Goal: Transaction & Acquisition: Purchase product/service

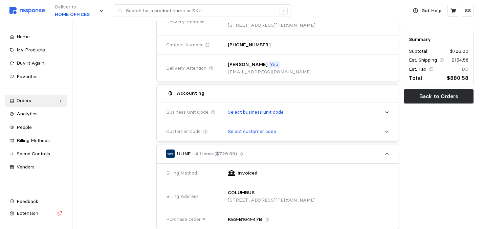
scroll to position [162, 0]
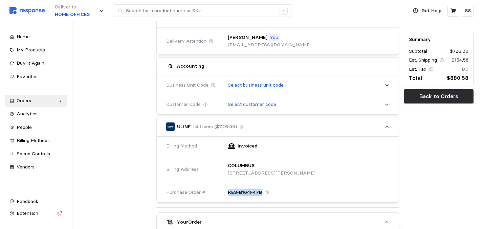
drag, startPoint x: 261, startPoint y: 193, endPoint x: 226, endPoint y: 193, distance: 34.9
click at [226, 192] on div "RES-B164F47B" at bounding box center [306, 192] width 166 height 17
copy p "RES-B164F47B"
click at [52, 101] on div "Orders" at bounding box center [36, 100] width 39 height 7
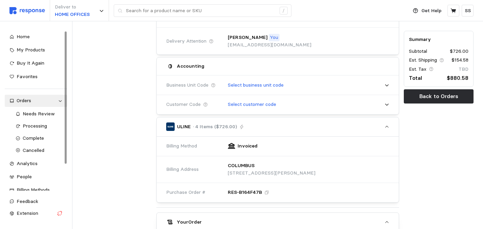
click at [100, 47] on div at bounding box center [117, 177] width 74 height 523
click at [50, 39] on div "Home" at bounding box center [40, 36] width 46 height 7
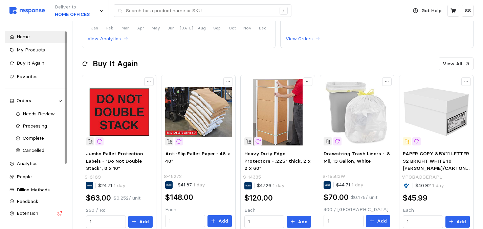
click at [67, 41] on div at bounding box center [66, 97] width 2 height 132
click at [93, 53] on div "Good Morning, [PERSON_NAME] Welcome to Response! Shop all your top packaging an…" at bounding box center [277, 143] width 410 height 568
click at [57, 27] on div "Home My Products Buy It Again Favorites Orders Needs Review Processing Complete…" at bounding box center [36, 125] width 82 height 208
click at [32, 83] on div "Home My Products Buy It Again Favorites Orders Needs Review Processing Complete…" at bounding box center [36, 127] width 63 height 192
click at [29, 25] on div "Home My Products Buy It Again Favorites Orders Needs Review Processing Complete…" at bounding box center [36, 125] width 82 height 208
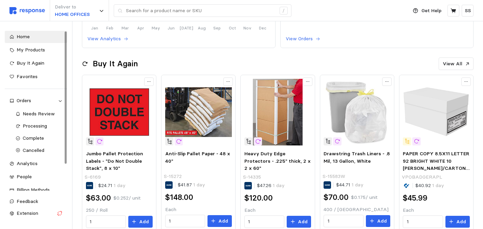
click at [76, 38] on div "Home My Products Buy It Again Favorites Orders Needs Review Processing Complete…" at bounding box center [36, 125] width 82 height 208
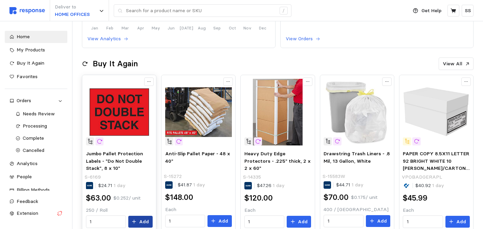
click at [138, 223] on button "Add" at bounding box center [140, 222] width 24 height 12
click at [91, 77] on div at bounding box center [119, 81] width 74 height 13
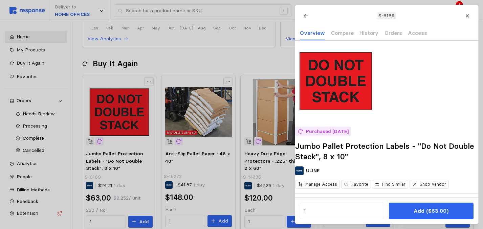
click at [103, 51] on div at bounding box center [241, 114] width 483 height 229
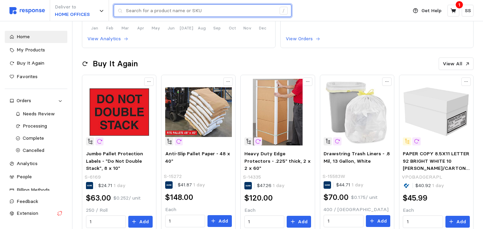
click at [139, 14] on input "text" at bounding box center [201, 11] width 150 height 12
paste input "S-782"
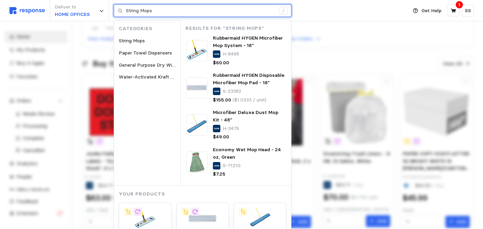
type input "String Mops"
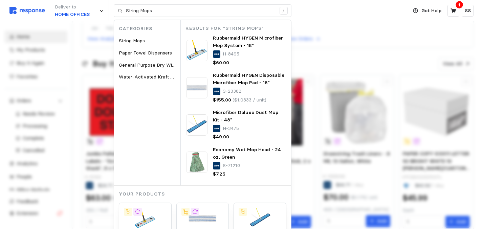
click at [317, 15] on div "Deliver to HOME OFFICES String Mops / Categories String Mops Paper Towel Dispen…" at bounding box center [206, 10] width 395 height 21
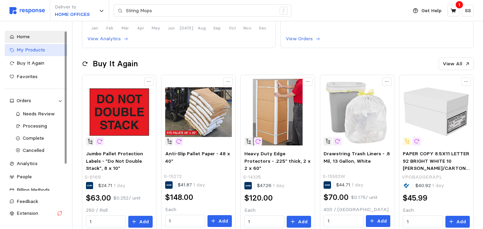
click at [35, 49] on span "My Products" at bounding box center [31, 50] width 28 height 6
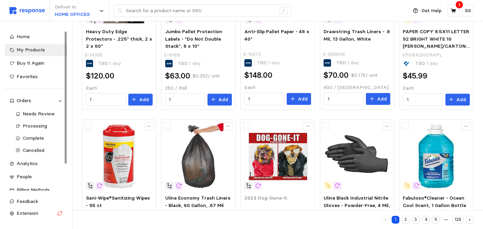
scroll to position [162, 0]
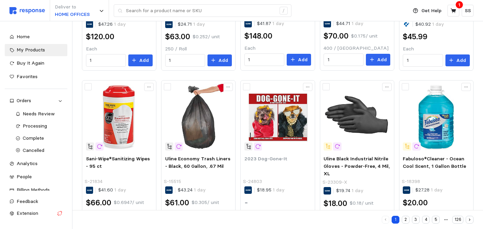
click at [478, 77] on div "My Products Add Products Category Location Tags Team Vendor Most relevant Heavy…" at bounding box center [277, 146] width 410 height 574
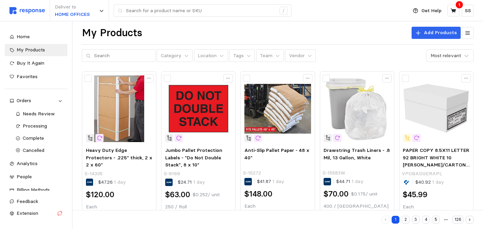
scroll to position [0, 0]
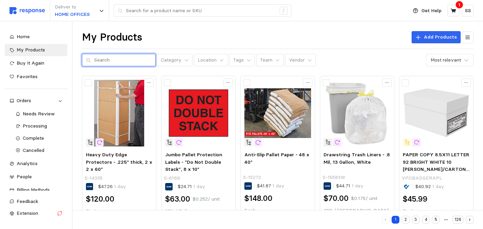
click at [107, 58] on input "text" at bounding box center [123, 60] width 58 height 12
paste input "S-782"
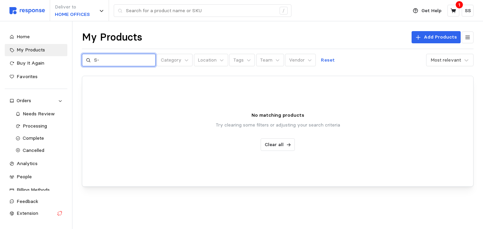
type input "S"
click at [166, 37] on div "My Products Add Products" at bounding box center [278, 37] width 392 height 13
click at [111, 62] on input "text" at bounding box center [123, 60] width 58 height 12
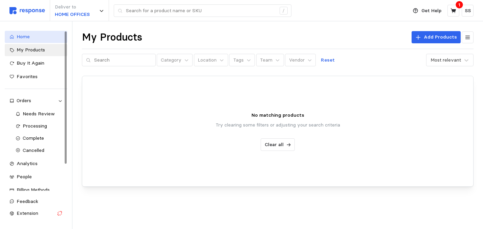
click at [29, 38] on span "Home" at bounding box center [23, 37] width 13 height 6
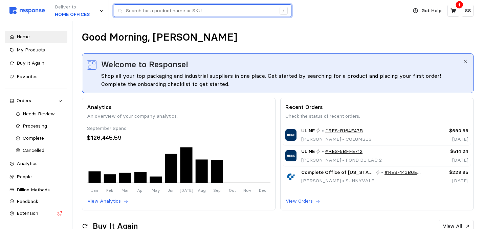
click at [209, 10] on input "text" at bounding box center [201, 11] width 150 height 12
paste input "S-782"
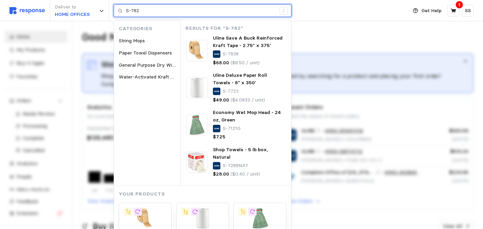
type input "S-782"
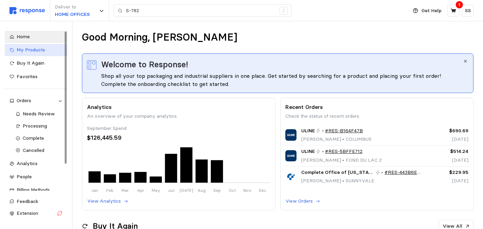
click at [10, 52] on icon at bounding box center [11, 50] width 5 height 5
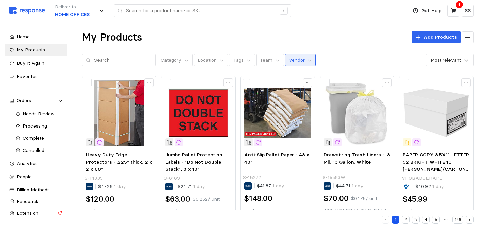
click at [296, 59] on button "Vendor" at bounding box center [300, 60] width 31 height 13
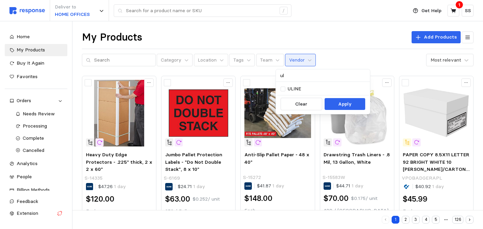
type input "uli"
click at [284, 89] on div at bounding box center [283, 89] width 5 height 5
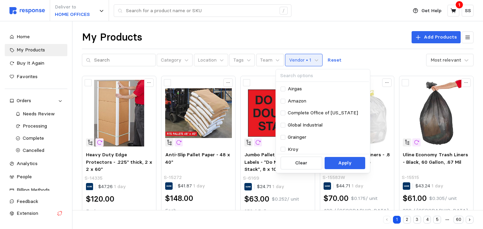
click at [363, 47] on div "My Products Add Products Category Location Tags Team Vendor • 1 Reset Most rele…" at bounding box center [278, 49] width 392 height 36
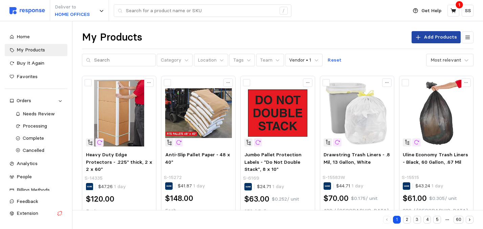
click at [425, 36] on button "Add Products" at bounding box center [436, 37] width 49 height 12
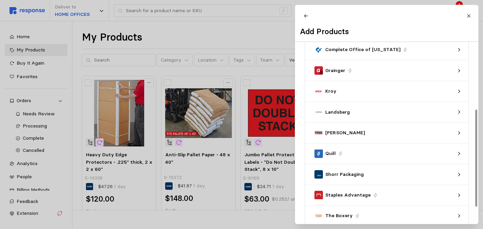
scroll to position [145, 0]
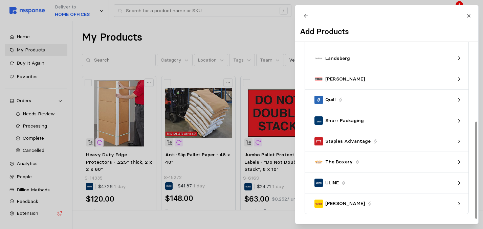
click at [477, 184] on div at bounding box center [476, 170] width 2 height 97
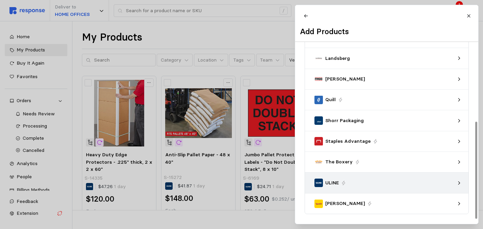
click at [456, 184] on div "ULINE" at bounding box center [384, 182] width 145 height 13
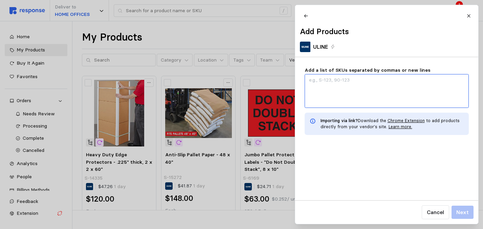
click at [371, 86] on textarea "Add a list of SKUs separated by commas or new lines" at bounding box center [387, 91] width 164 height 34
paste textarea "S-782"
type textarea "x"
type textarea "S-782"
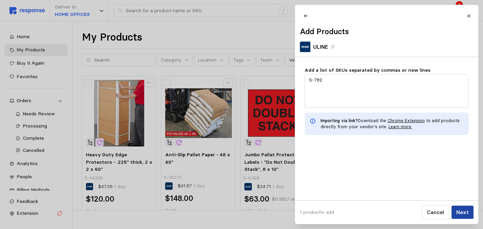
click at [464, 212] on p "Next" at bounding box center [462, 212] width 13 height 8
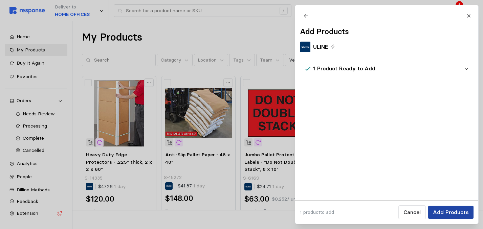
click at [452, 211] on p "Add Products" at bounding box center [450, 212] width 36 height 8
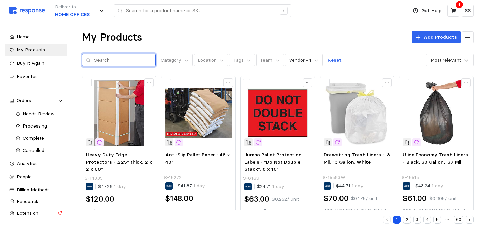
click at [131, 60] on input "text" at bounding box center [123, 60] width 58 height 12
paste input "S-782"
click at [130, 59] on input "S-782" at bounding box center [123, 60] width 58 height 12
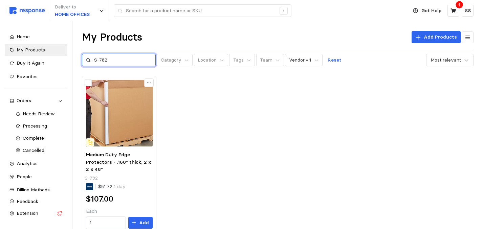
click at [108, 61] on input "S-782" at bounding box center [123, 60] width 58 height 12
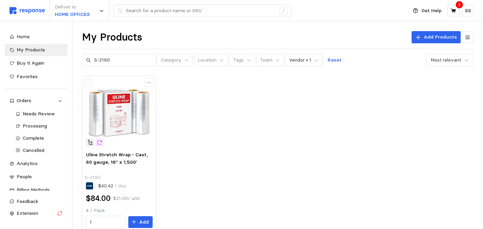
click at [242, 137] on div "Uline Stretch Wrap - Cast, 80 gauge, 18" x 1,500' S-2190 $40.42 1 day $84.00 $2…" at bounding box center [278, 154] width 392 height 156
click at [120, 58] on input "S-2190" at bounding box center [123, 60] width 58 height 12
click at [193, 106] on div "Uline Stretch Wrap - Cast, 80 gauge, 18" x 1,500' S-2190 $40.42 1 day $84.00 $2…" at bounding box center [278, 154] width 392 height 156
click at [182, 45] on div "My Products Add Products S-2190 Category Location Tags Team Vendor • 1 Reset Mo…" at bounding box center [278, 49] width 392 height 36
click at [119, 60] on input "S-2190" at bounding box center [123, 60] width 58 height 12
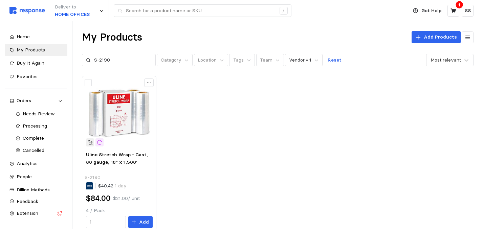
click at [166, 42] on div "My Products Add Products" at bounding box center [278, 37] width 392 height 13
click at [332, 35] on div "My Products Add Products" at bounding box center [278, 37] width 392 height 13
click at [244, 32] on div "My Products Add Products" at bounding box center [278, 37] width 392 height 13
click at [453, 10] on icon at bounding box center [452, 10] width 5 height 5
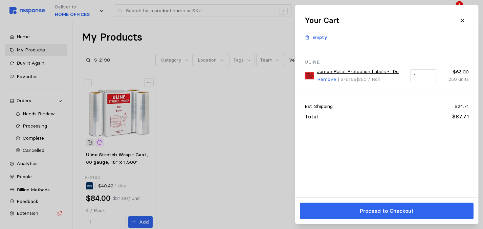
click at [257, 26] on div at bounding box center [241, 114] width 483 height 229
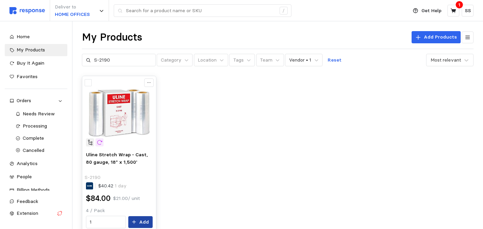
click at [138, 220] on button "Add" at bounding box center [140, 222] width 24 height 12
click at [280, 111] on div "Uline Stretch Wrap - Cast, 80 gauge, 18" x 1,500' S-2190 $40.42 1 day $84.00 $2…" at bounding box center [278, 154] width 392 height 156
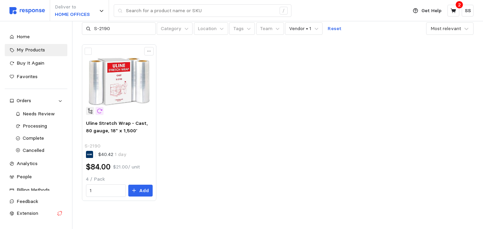
scroll to position [18, 0]
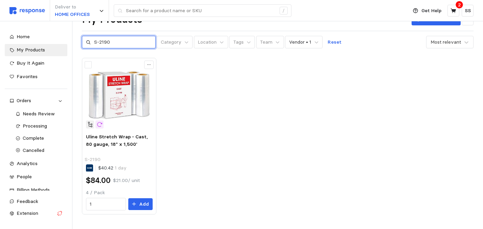
drag, startPoint x: 111, startPoint y: 43, endPoint x: 91, endPoint y: 43, distance: 20.3
click at [90, 43] on div "S-2190" at bounding box center [119, 42] width 74 height 13
paste input "765"
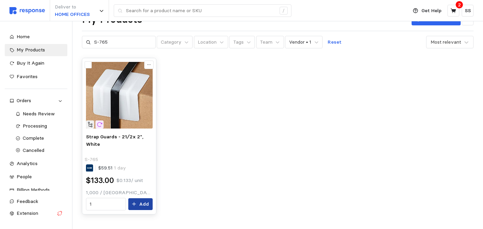
click at [136, 203] on icon at bounding box center [134, 204] width 5 height 5
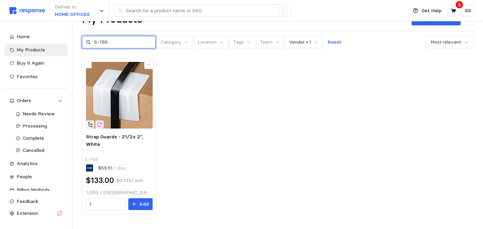
drag, startPoint x: 107, startPoint y: 41, endPoint x: 89, endPoint y: 41, distance: 17.6
click at [89, 41] on div "S-765" at bounding box center [119, 42] width 74 height 13
paste input "15272"
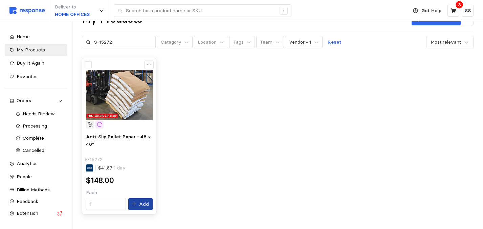
click at [142, 204] on p "Add" at bounding box center [144, 204] width 10 height 7
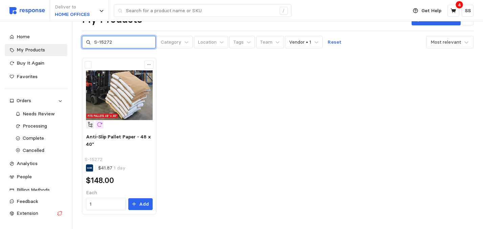
drag, startPoint x: 112, startPoint y: 43, endPoint x: 94, endPoint y: 43, distance: 17.6
click at [94, 43] on input "S-15272" at bounding box center [123, 42] width 58 height 12
paste input "656"
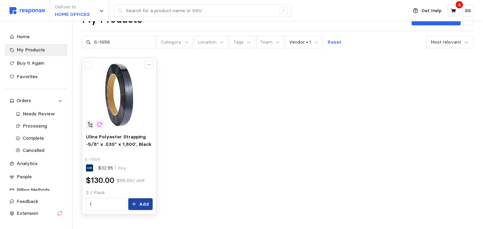
click at [143, 201] on p "Add" at bounding box center [144, 204] width 10 height 7
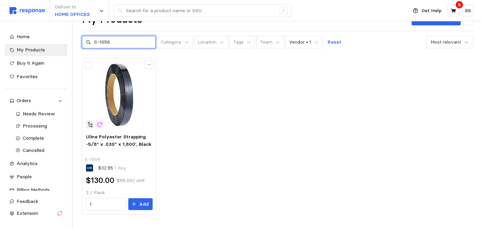
drag, startPoint x: 110, startPoint y: 42, endPoint x: 93, endPoint y: 42, distance: 16.6
click at [93, 42] on div "S-1656" at bounding box center [119, 42] width 74 height 13
paste input "2158"
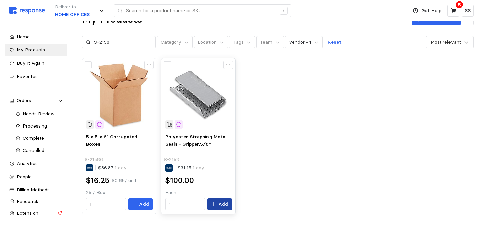
click at [219, 206] on button "Add" at bounding box center [219, 204] width 24 height 12
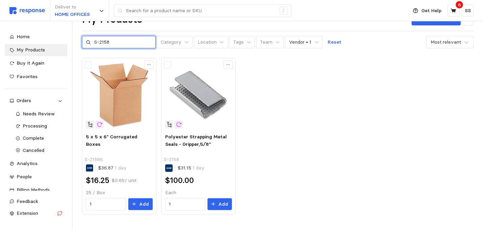
drag, startPoint x: 109, startPoint y: 42, endPoint x: 90, endPoint y: 42, distance: 19.0
click at [90, 42] on div "S-2158" at bounding box center [119, 42] width 74 height 13
paste input "6169"
type input "S-6169"
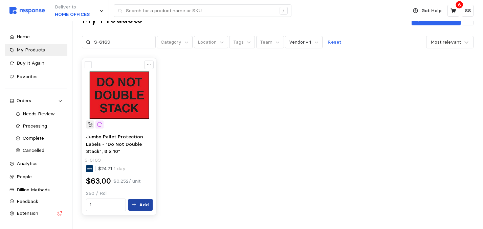
click at [141, 205] on p "Add" at bounding box center [144, 204] width 10 height 7
click at [457, 14] on button at bounding box center [453, 11] width 12 height 12
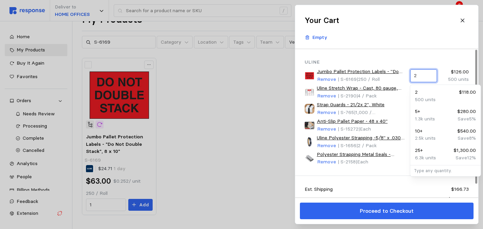
click at [418, 76] on input "2" at bounding box center [423, 76] width 19 height 12
type input "1"
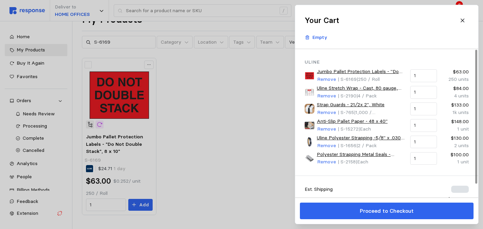
click at [435, 47] on header "Your Cart Empty" at bounding box center [386, 27] width 183 height 44
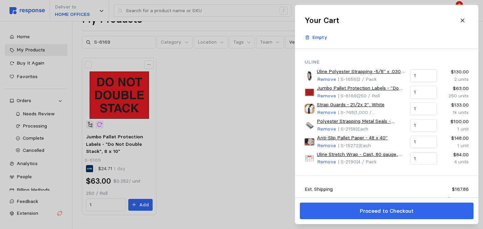
click at [435, 46] on header "Your Cart Empty" at bounding box center [386, 27] width 183 height 44
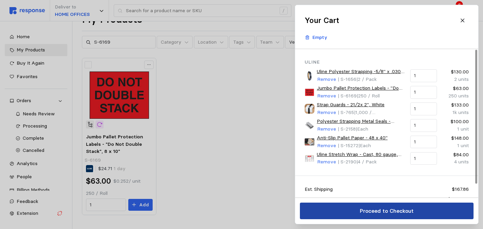
click at [343, 214] on button "Proceed to Checkout" at bounding box center [387, 211] width 174 height 17
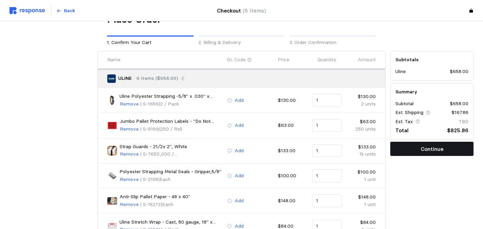
click at [417, 147] on button "Continue" at bounding box center [431, 149] width 83 height 14
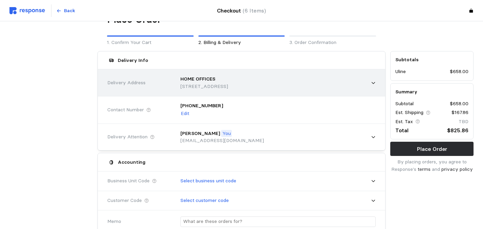
click at [228, 80] on div "HOME OFFICES" at bounding box center [204, 78] width 48 height 7
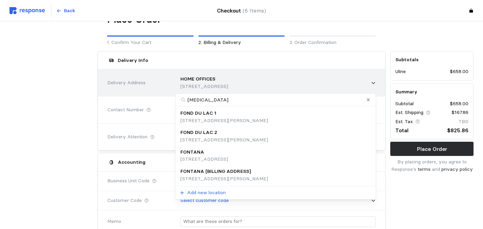
type input "fontana"
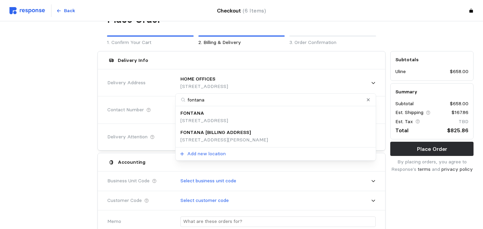
click at [228, 117] on p "[STREET_ADDRESS]" at bounding box center [204, 120] width 48 height 7
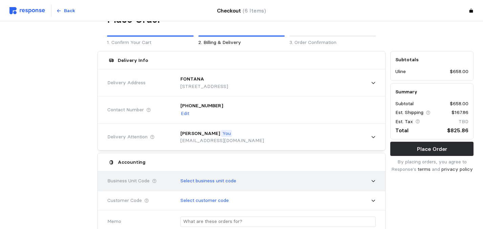
click at [276, 181] on div "Select business unit code" at bounding box center [276, 181] width 200 height 17
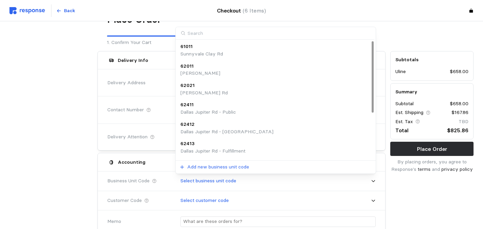
click at [279, 31] on input at bounding box center [275, 33] width 199 height 13
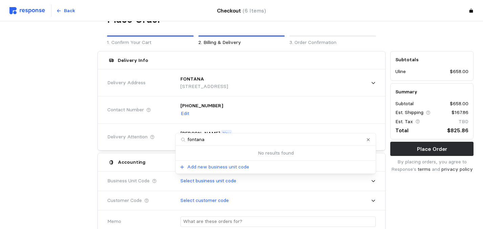
click at [218, 140] on input "fontana" at bounding box center [276, 139] width 200 height 13
type input "f"
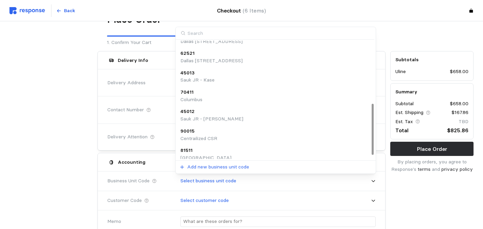
scroll to position [153, 0]
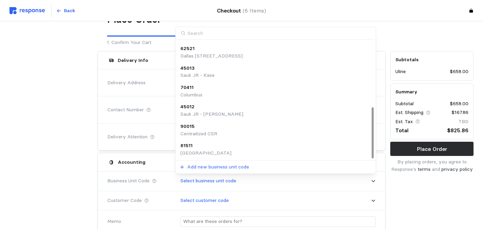
click at [374, 157] on div at bounding box center [373, 133] width 2 height 51
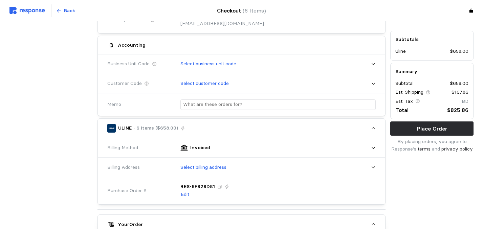
scroll to position [140, 0]
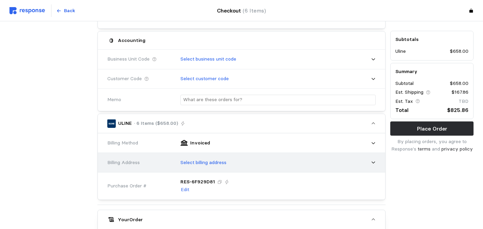
click at [373, 161] on icon at bounding box center [373, 162] width 5 height 5
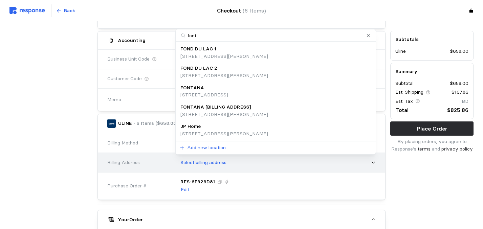
type input "fonta"
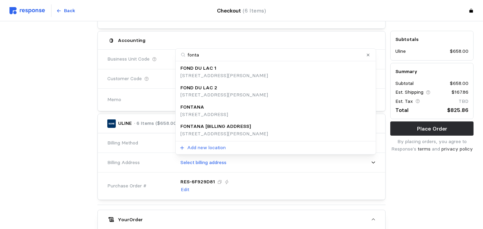
click at [268, 130] on p "[STREET_ADDRESS][PERSON_NAME]" at bounding box center [224, 133] width 88 height 7
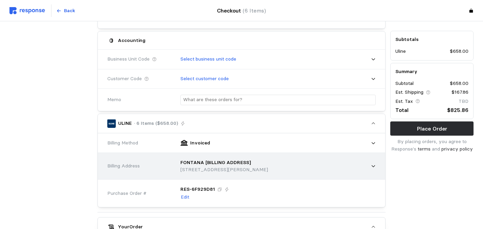
click at [372, 166] on icon at bounding box center [373, 166] width 5 height 5
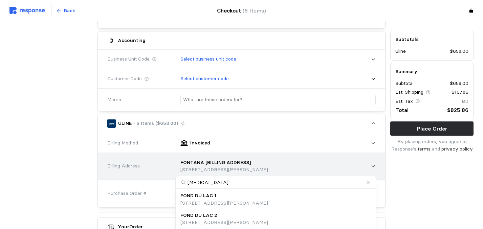
type input "fontana"
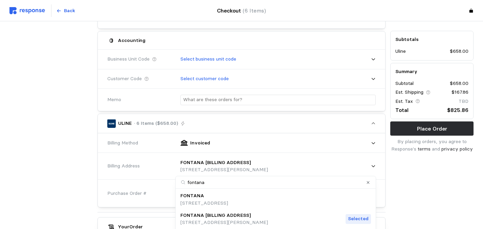
click at [347, 200] on div "FONTANA [STREET_ADDRESS]" at bounding box center [275, 199] width 190 height 15
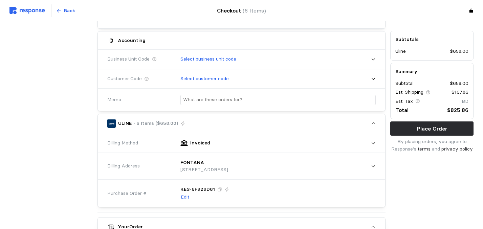
click at [414, 178] on div "Subtotals Uline $658.00 Summary Subtotal $658.00 Est. Shipping $167.86 Est. Tax…" at bounding box center [432, 210] width 88 height 566
click at [406, 176] on div "Subtotals Uline $658.00 Summary Subtotal $658.00 Est. Shipping $167.86 Est. Tax…" at bounding box center [432, 210] width 88 height 566
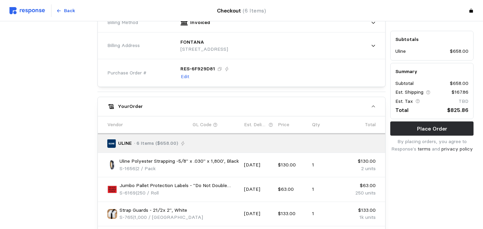
scroll to position [262, 0]
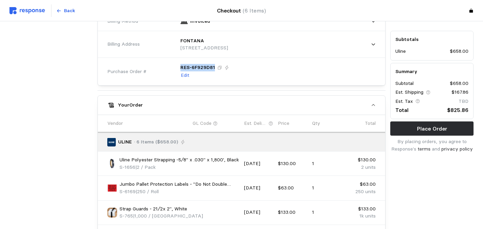
drag, startPoint x: 177, startPoint y: 66, endPoint x: 214, endPoint y: 68, distance: 36.6
click at [214, 69] on div "RES-6F929D81 Edit" at bounding box center [276, 71] width 200 height 25
copy p "RES-6F929D81"
click at [409, 129] on button "Place Order" at bounding box center [431, 128] width 83 height 14
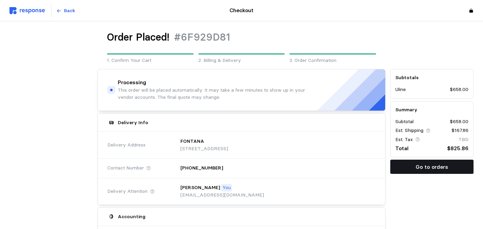
click at [416, 168] on button "Go to orders" at bounding box center [431, 167] width 83 height 14
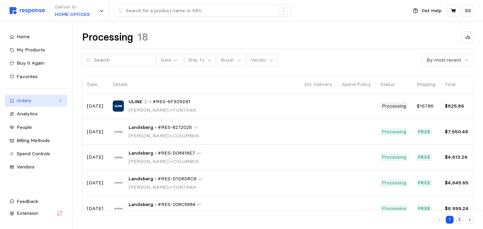
click at [43, 99] on div "Orders" at bounding box center [36, 100] width 39 height 7
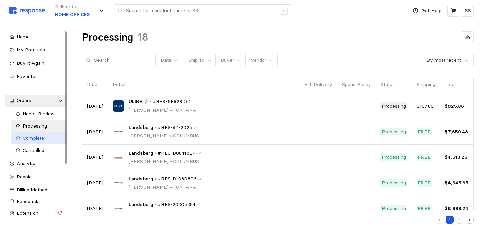
click at [31, 135] on span "Complete" at bounding box center [33, 138] width 21 height 6
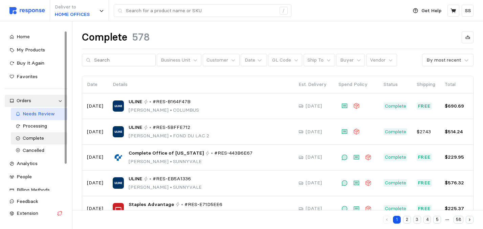
click at [37, 116] on span "Needs Review" at bounding box center [39, 114] width 32 height 6
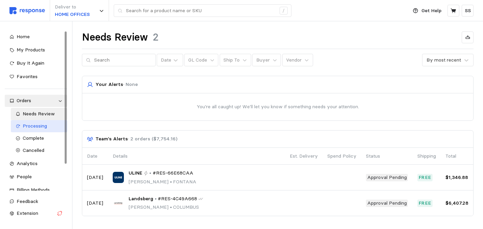
click at [36, 125] on span "Processing" at bounding box center [35, 126] width 24 height 6
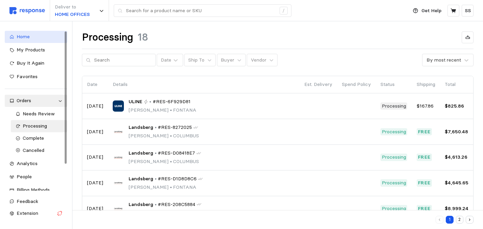
click at [27, 40] on div "Home" at bounding box center [40, 36] width 46 height 7
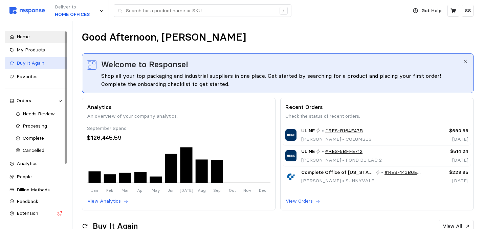
click at [25, 63] on span "Buy It Again" at bounding box center [31, 63] width 28 height 6
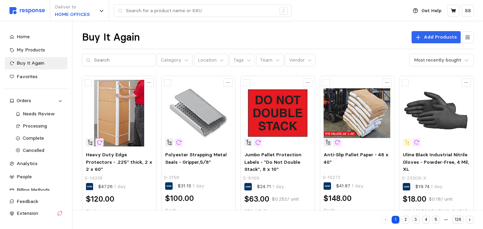
click at [260, 35] on div "Buy It Again Add Products" at bounding box center [278, 37] width 392 height 13
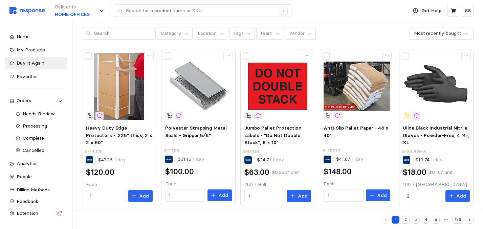
scroll to position [26, 0]
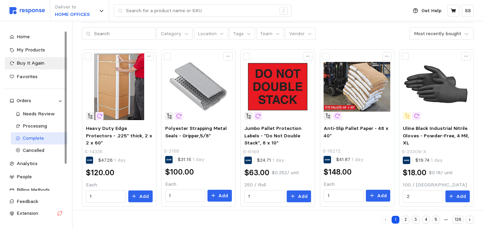
click at [35, 135] on div "Complete" at bounding box center [43, 138] width 40 height 7
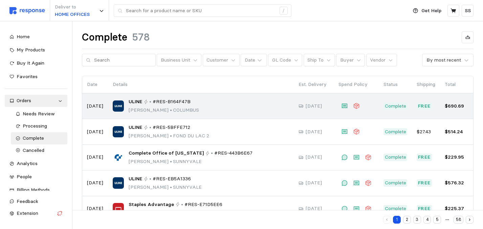
click at [175, 109] on p "[PERSON_NAME][GEOGRAPHIC_DATA]" at bounding box center [164, 110] width 70 height 7
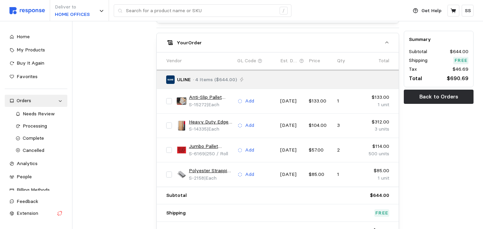
scroll to position [338, 0]
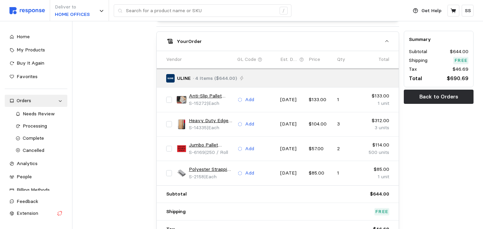
click at [209, 118] on link "Heavy Duty Edge Protectors - .225" thick, 2 x 2 x 60"" at bounding box center [211, 120] width 44 height 7
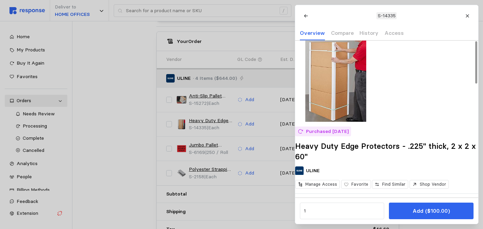
click at [383, 162] on h2 "Heavy Duty Edge Protectors - .225" thick, 2 x 2 x 60"" at bounding box center [386, 151] width 183 height 21
click at [137, 23] on div at bounding box center [241, 114] width 483 height 229
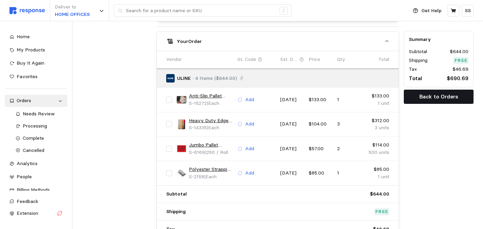
click at [437, 97] on p "Back to Orders" at bounding box center [438, 96] width 39 height 8
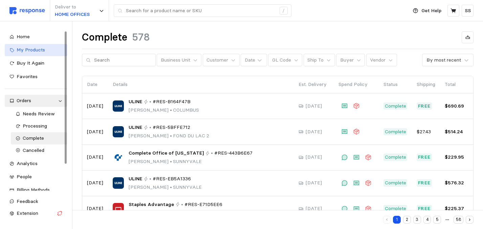
click at [37, 50] on span "My Products" at bounding box center [31, 50] width 28 height 6
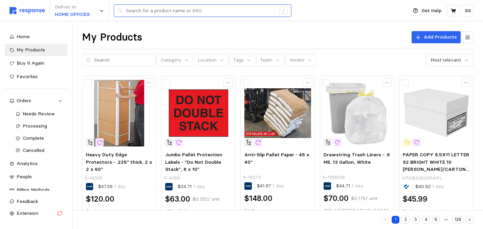
click at [125, 16] on div "/" at bounding box center [203, 10] width 178 height 13
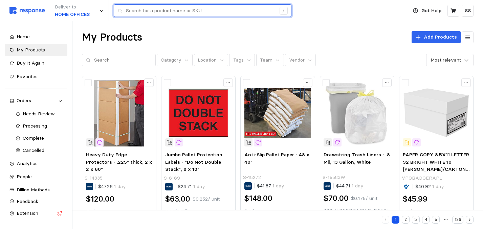
click at [130, 9] on input "text" at bounding box center [201, 11] width 150 height 12
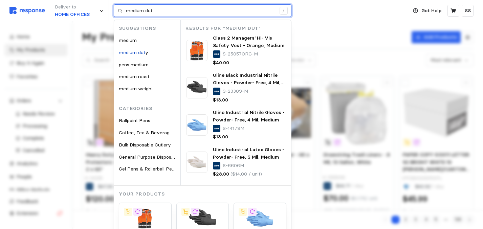
type input "medium duty"
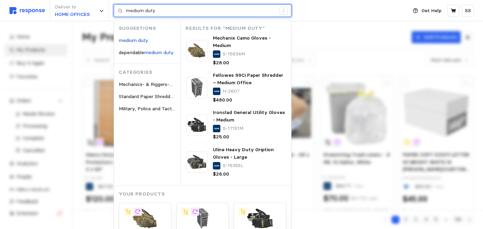
drag, startPoint x: 155, startPoint y: 13, endPoint x: 125, endPoint y: 12, distance: 30.1
click at [125, 12] on div "medium duty /" at bounding box center [203, 10] width 178 height 13
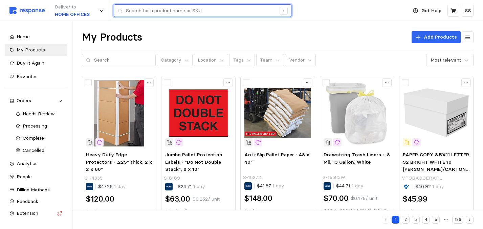
click at [192, 8] on input "text" at bounding box center [201, 11] width 150 height 12
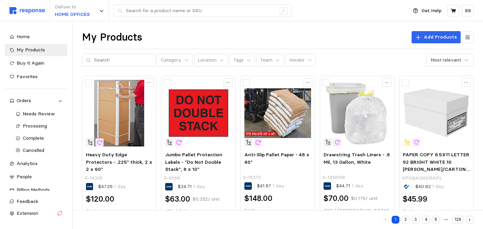
click at [311, 20] on div "Deliver to HOME OFFICES /" at bounding box center [206, 10] width 395 height 21
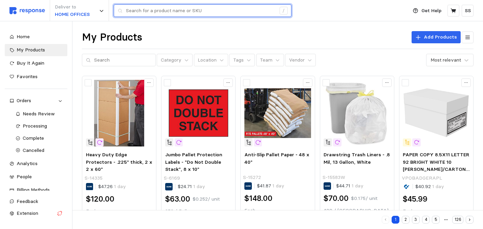
click at [201, 11] on input "text" at bounding box center [201, 11] width 150 height 12
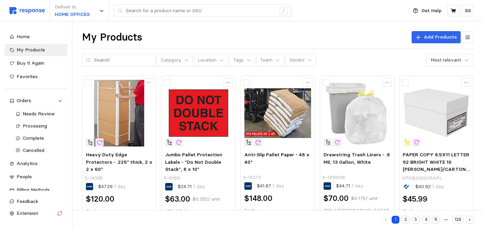
click at [309, 12] on div "Deliver to HOME OFFICES /" at bounding box center [206, 10] width 395 height 21
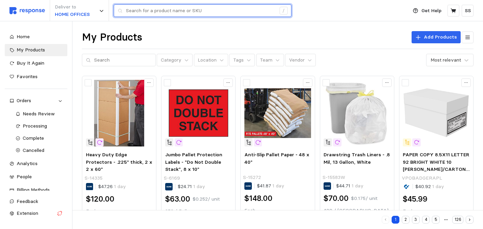
click at [214, 7] on input "text" at bounding box center [201, 11] width 150 height 12
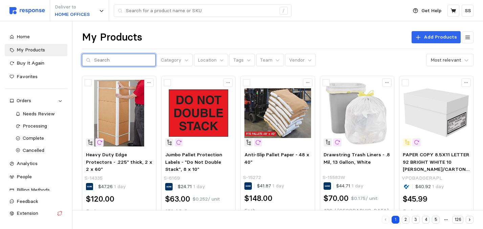
click at [98, 59] on input "text" at bounding box center [123, 60] width 58 height 12
paste input "S-8485"
type input "S-8485"
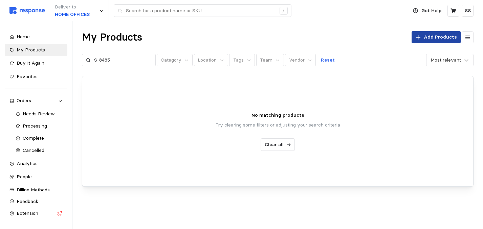
click at [419, 39] on icon at bounding box center [418, 38] width 6 height 6
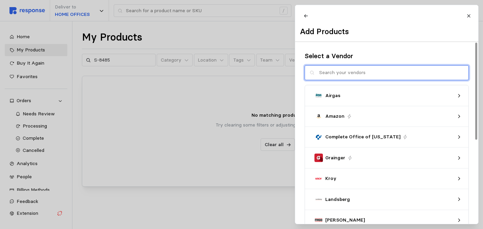
click at [351, 76] on input "text" at bounding box center [391, 73] width 145 height 15
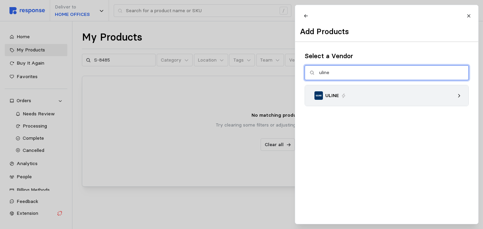
type input "uline"
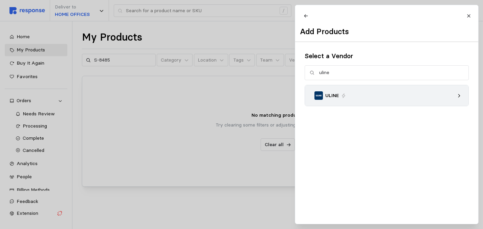
click at [386, 97] on div "ULINE" at bounding box center [384, 95] width 140 height 8
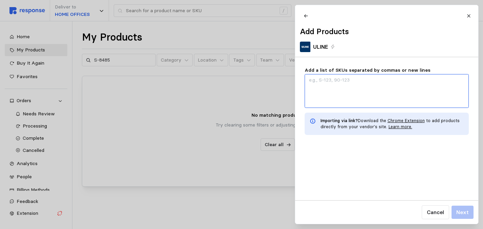
click at [338, 85] on textarea "Add a list of SKUs separated by commas or new lines" at bounding box center [387, 91] width 164 height 34
paste textarea "S-8485"
type textarea "x"
type textarea "S-8485"
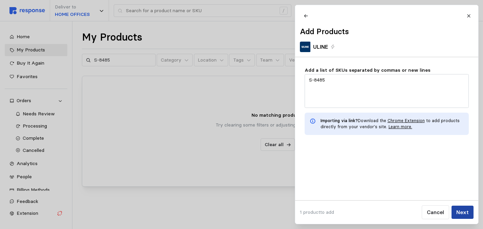
click at [468, 209] on button "Next" at bounding box center [462, 212] width 22 height 13
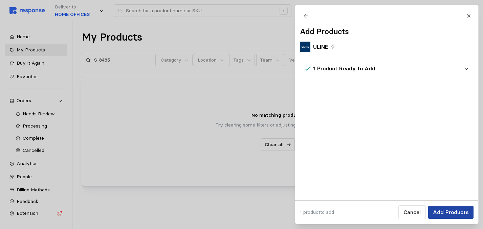
click at [461, 215] on p "Add Products" at bounding box center [450, 212] width 36 height 8
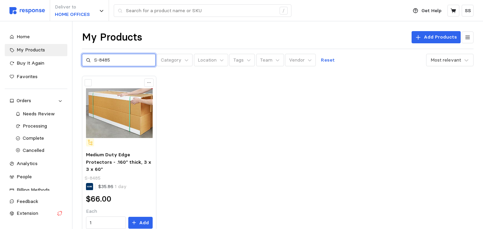
drag, startPoint x: 111, startPoint y: 59, endPoint x: 84, endPoint y: 60, distance: 27.4
click at [83, 59] on div "S-8485" at bounding box center [119, 60] width 74 height 13
paste input "2190"
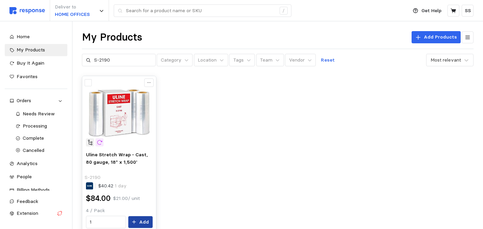
click at [138, 217] on button "Add" at bounding box center [140, 222] width 24 height 12
drag, startPoint x: 109, startPoint y: 61, endPoint x: 94, endPoint y: 61, distance: 15.6
click at [94, 61] on div "S-2190" at bounding box center [119, 60] width 74 height 13
paste input "765"
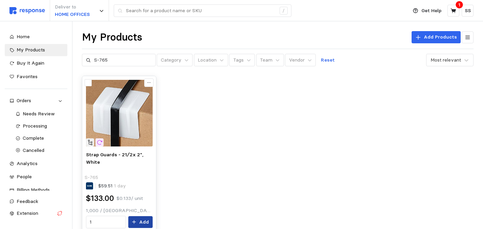
click at [139, 220] on button "Add" at bounding box center [140, 222] width 24 height 12
drag, startPoint x: 107, startPoint y: 60, endPoint x: 93, endPoint y: 60, distance: 13.9
click at [93, 60] on div "S-765" at bounding box center [119, 60] width 74 height 13
paste input "15272"
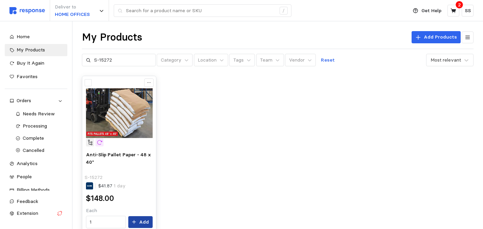
click at [142, 222] on p "Add" at bounding box center [144, 222] width 10 height 7
drag, startPoint x: 112, startPoint y: 60, endPoint x: 94, endPoint y: 60, distance: 17.9
click at [94, 60] on input "S-15272" at bounding box center [123, 60] width 58 height 12
paste input "656"
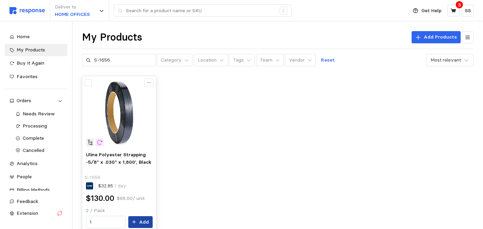
click at [148, 224] on p "Add" at bounding box center [144, 222] width 10 height 7
drag, startPoint x: 110, startPoint y: 60, endPoint x: 93, endPoint y: 60, distance: 17.3
click at [92, 60] on div "S-1656" at bounding box center [119, 60] width 74 height 13
paste input "2158"
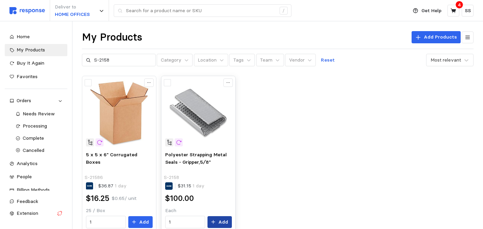
click at [221, 223] on p "Add" at bounding box center [223, 222] width 10 height 7
drag, startPoint x: 111, startPoint y: 62, endPoint x: 88, endPoint y: 61, distance: 22.7
click at [88, 61] on div "S-2158" at bounding box center [119, 60] width 74 height 13
paste input "6169"
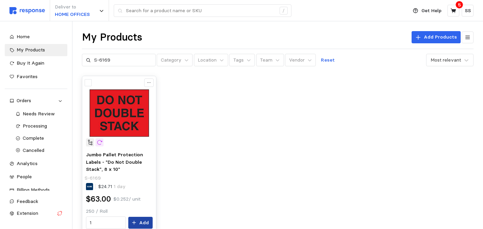
click at [142, 221] on p "Add" at bounding box center [144, 222] width 10 height 7
drag, startPoint x: 113, startPoint y: 59, endPoint x: 89, endPoint y: 59, distance: 24.0
click at [89, 59] on div "S-6169" at bounding box center [119, 60] width 74 height 13
paste input "8485"
type input "S-8485"
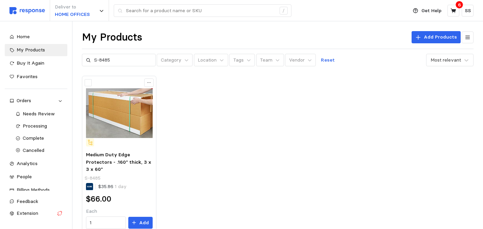
click at [182, 119] on div "Medium Duty Edge Protectors - .160" thick, 3 x 3 x 60" S-8485 $35.86 1 day $66.…" at bounding box center [278, 154] width 392 height 157
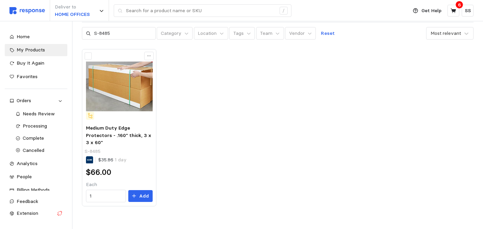
scroll to position [31, 0]
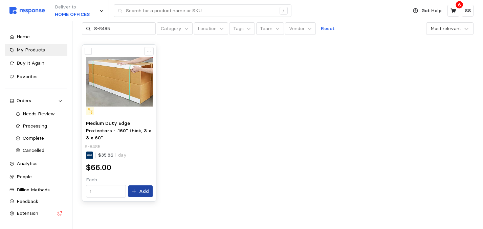
click at [142, 191] on p "Add" at bounding box center [144, 191] width 10 height 7
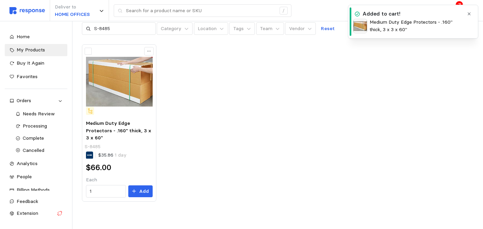
click at [432, 63] on div "Medium Duty Edge Protectors - .160" thick, 3 x 3 x 60" S-8485 $35.86 1 day $66.…" at bounding box center [278, 122] width 392 height 157
click at [441, 61] on div "Medium Duty Edge Protectors - .160" thick, 3 x 3 x 60" S-8485 $35.86 1 day $66.…" at bounding box center [278, 122] width 392 height 157
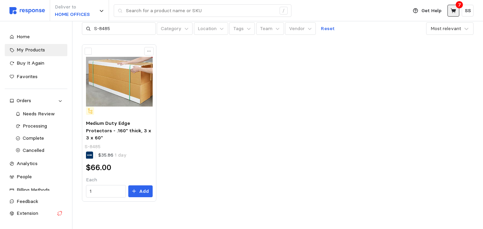
click at [456, 9] on icon at bounding box center [453, 11] width 6 height 6
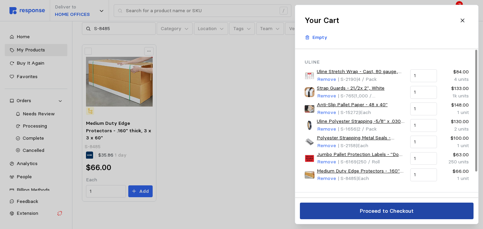
click at [357, 208] on button "Proceed to Checkout" at bounding box center [387, 211] width 174 height 17
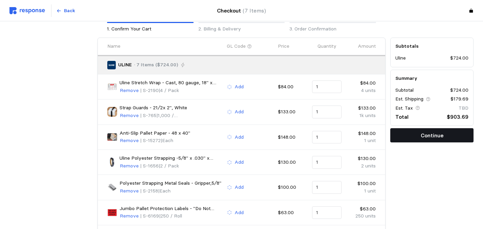
click at [458, 138] on button "Continue" at bounding box center [431, 135] width 83 height 14
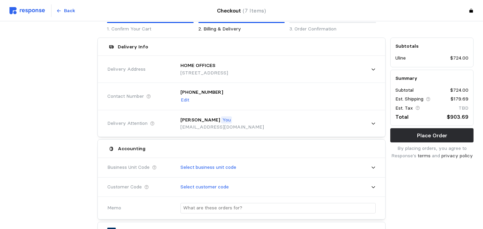
click at [303, 148] on div "Accounting" at bounding box center [241, 148] width 273 height 13
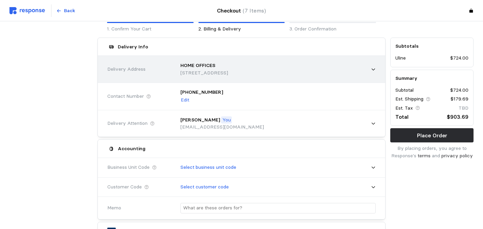
click at [374, 69] on icon at bounding box center [373, 69] width 3 height 2
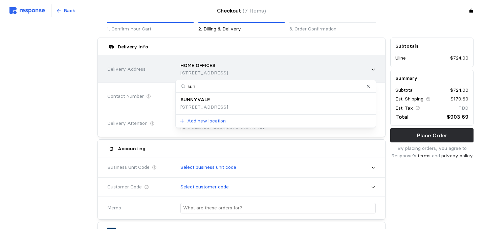
type input "sunn"
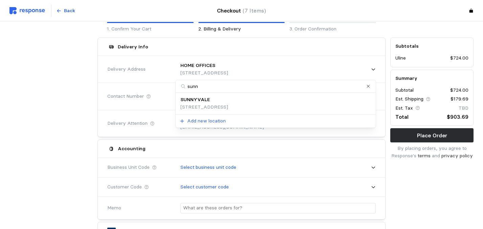
click at [339, 104] on div "SUNNYVALE [STREET_ADDRESS]" at bounding box center [275, 103] width 190 height 15
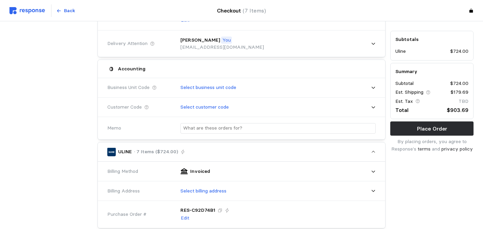
scroll to position [113, 0]
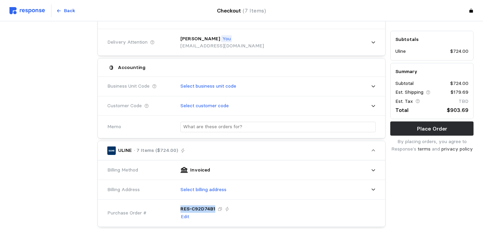
drag, startPoint x: 179, startPoint y: 208, endPoint x: 214, endPoint y: 210, distance: 34.9
click at [214, 210] on div "RES-C92D74B1 Edit" at bounding box center [276, 213] width 200 height 25
copy p "RES-C92D74B1"
click at [195, 210] on p "RES-C92D74B1" at bounding box center [197, 208] width 35 height 7
click at [196, 209] on p "RES-C92D74B1" at bounding box center [197, 208] width 35 height 7
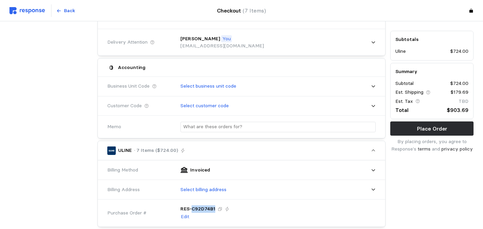
click at [196, 209] on p "RES-C92D74B1" at bounding box center [197, 208] width 35 height 7
copy div "RES-C92D74B1 Edit"
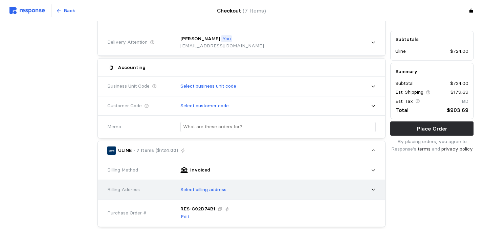
click at [374, 187] on icon at bounding box center [373, 189] width 5 height 5
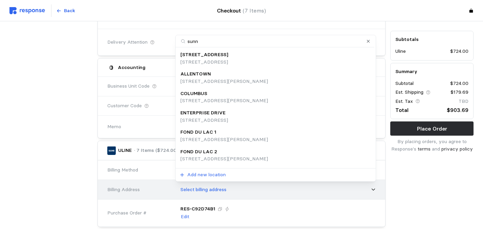
type input "sunny"
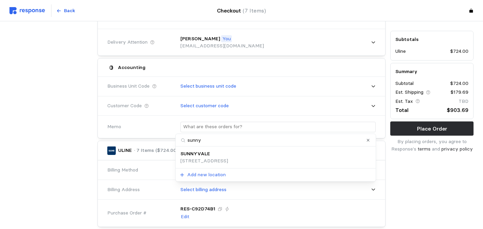
click at [296, 159] on div "SUNNYVALE [STREET_ADDRESS]" at bounding box center [275, 157] width 190 height 15
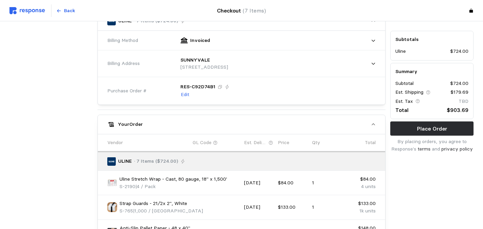
scroll to position [248, 0]
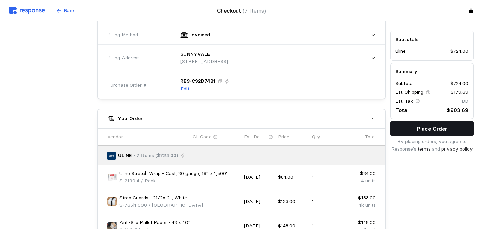
click at [431, 126] on p "Place Order" at bounding box center [432, 129] width 30 height 8
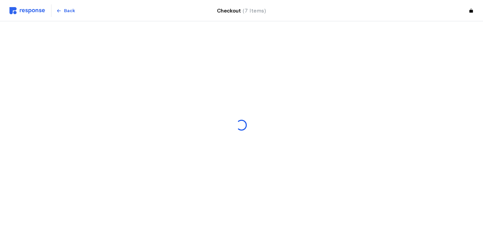
scroll to position [0, 0]
